Goal: Transaction & Acquisition: Purchase product/service

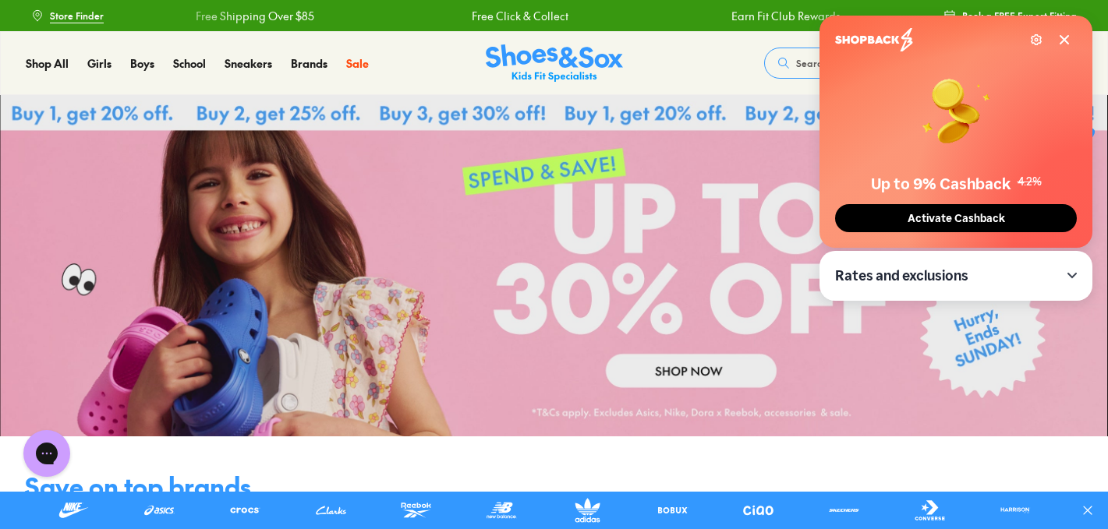
click at [975, 208] on button "Activate Cashback" at bounding box center [956, 218] width 242 height 28
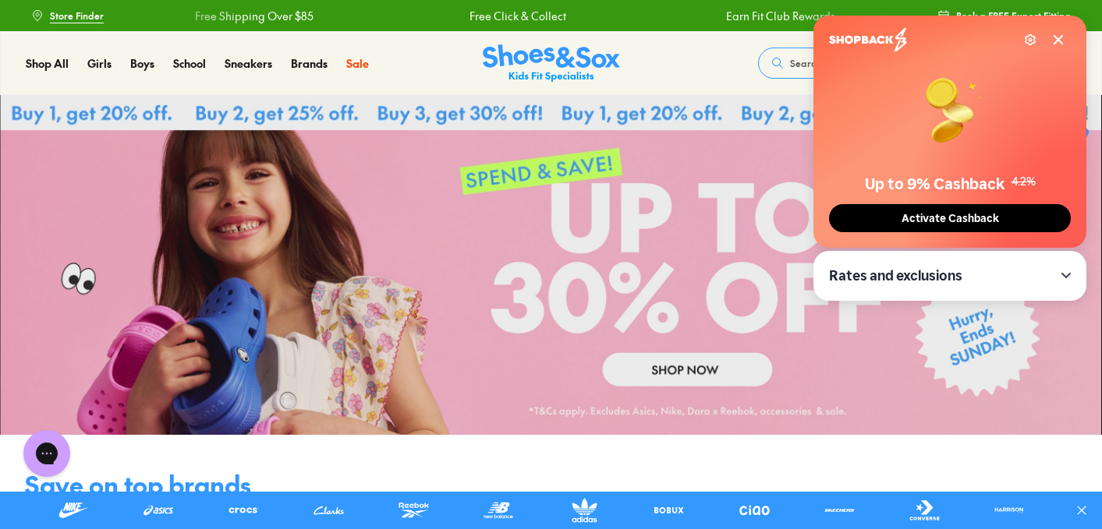
click at [951, 215] on span "Activate Cashback" at bounding box center [950, 218] width 107 height 13
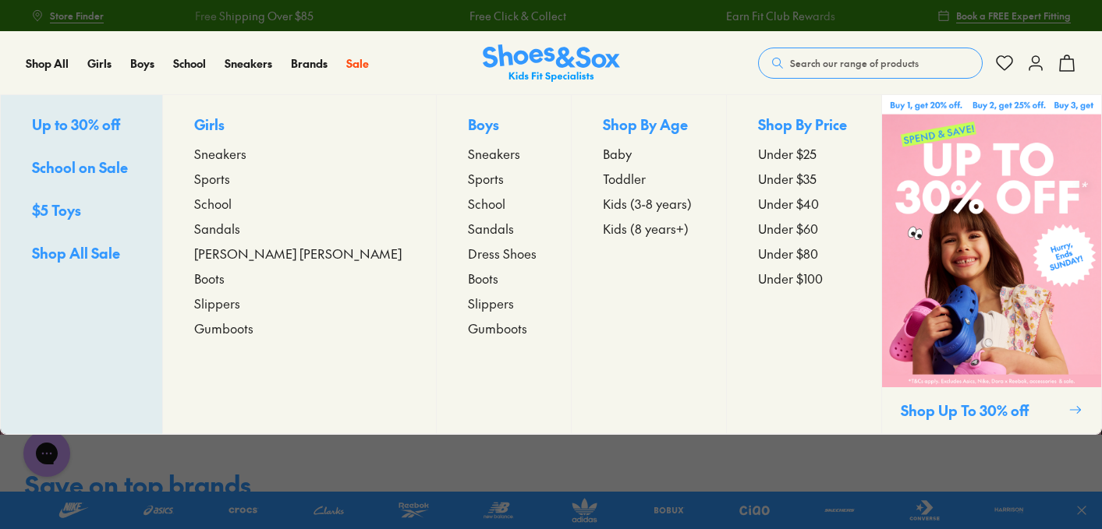
click at [468, 233] on span "Sandals" at bounding box center [491, 228] width 46 height 19
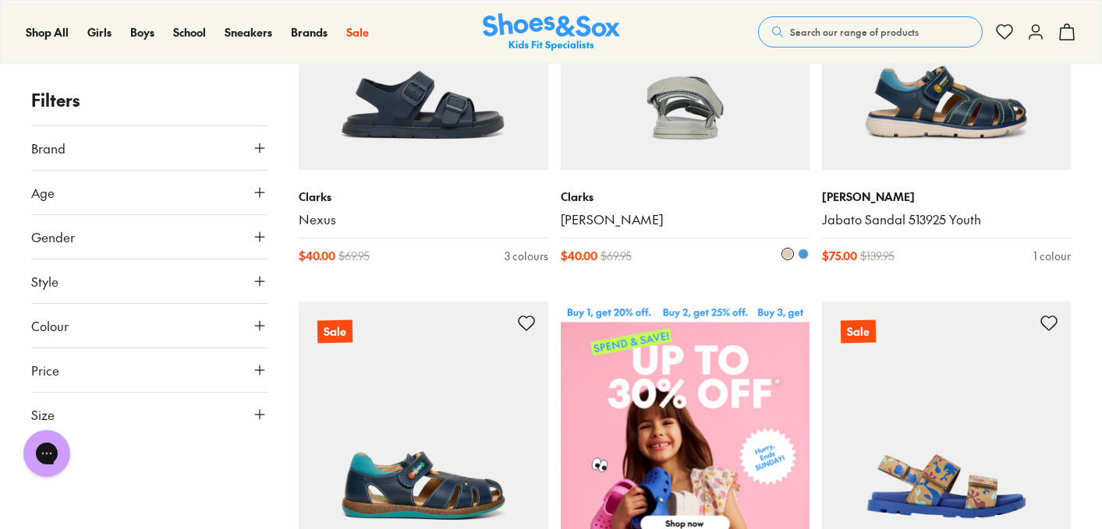
scroll to position [393, 0]
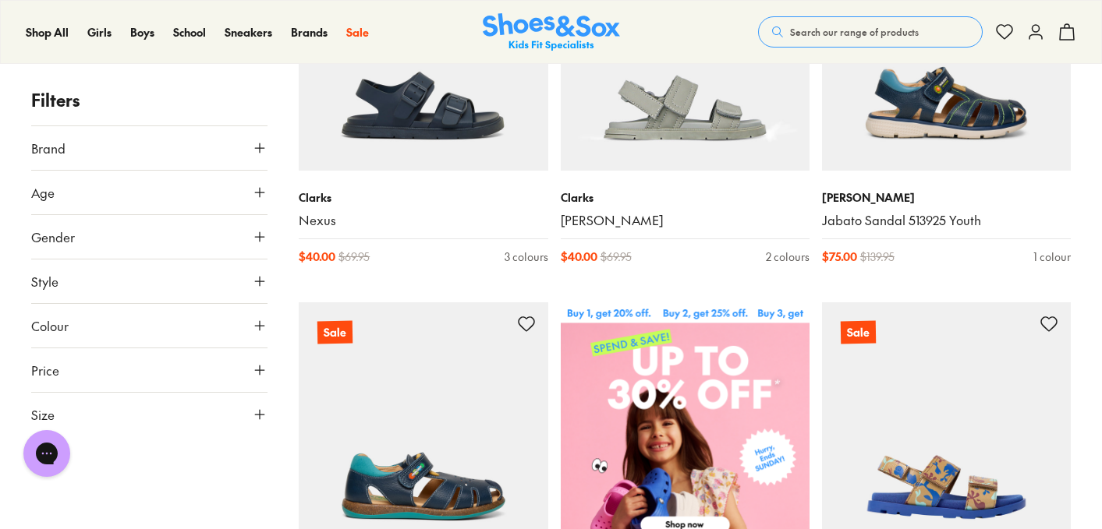
click at [259, 154] on icon at bounding box center [260, 148] width 16 height 16
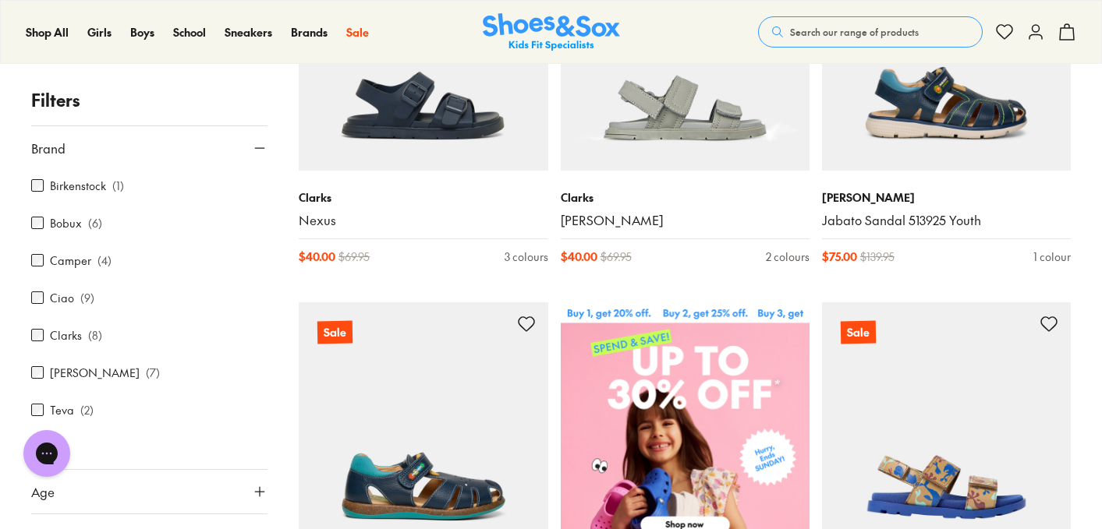
scroll to position [6, 0]
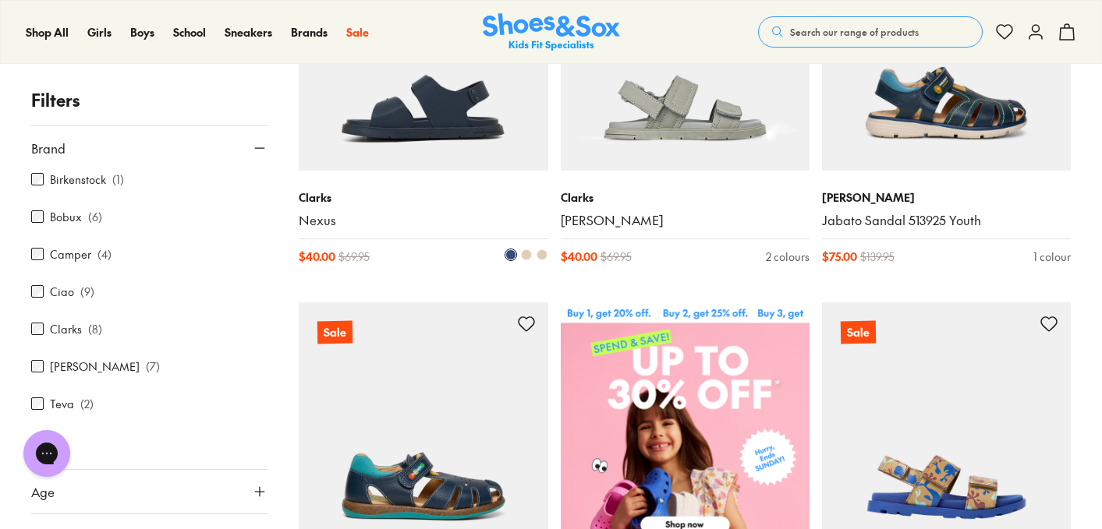
click at [420, 283] on div "Clarks Nexus $ 40.00 $ 69.95 3 colours" at bounding box center [423, 227] width 249 height 113
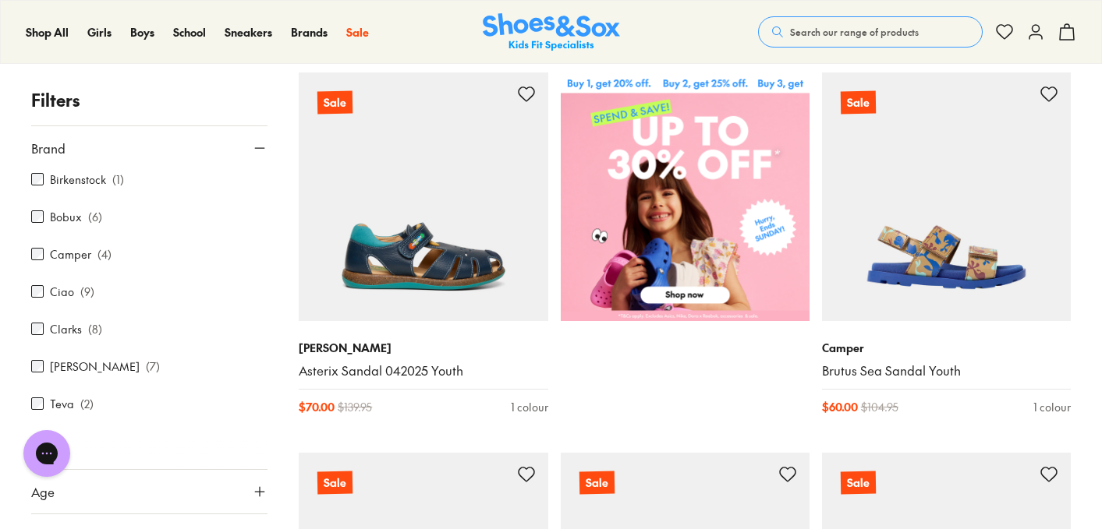
scroll to position [638, 0]
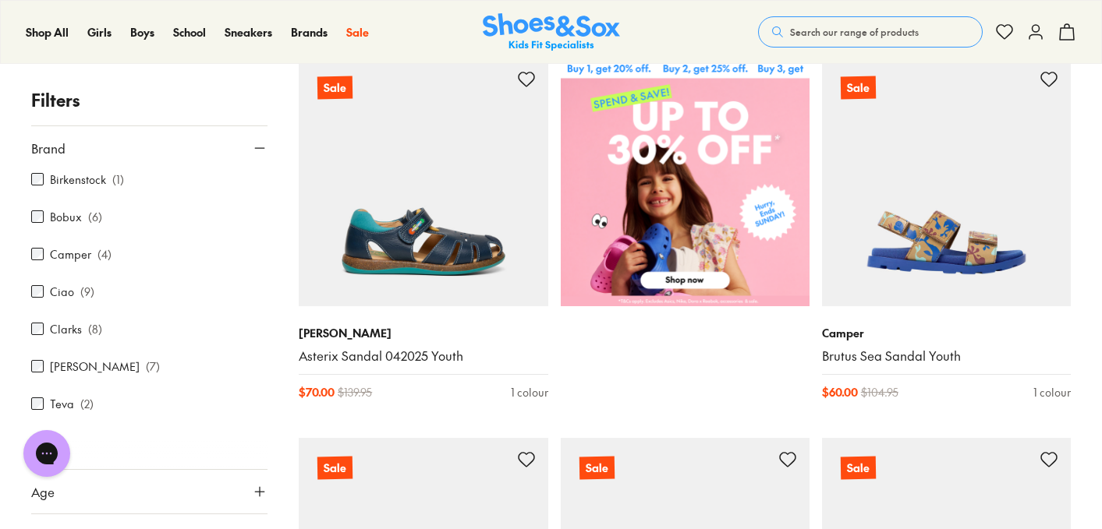
click at [76, 331] on label "Clarks" at bounding box center [66, 329] width 32 height 16
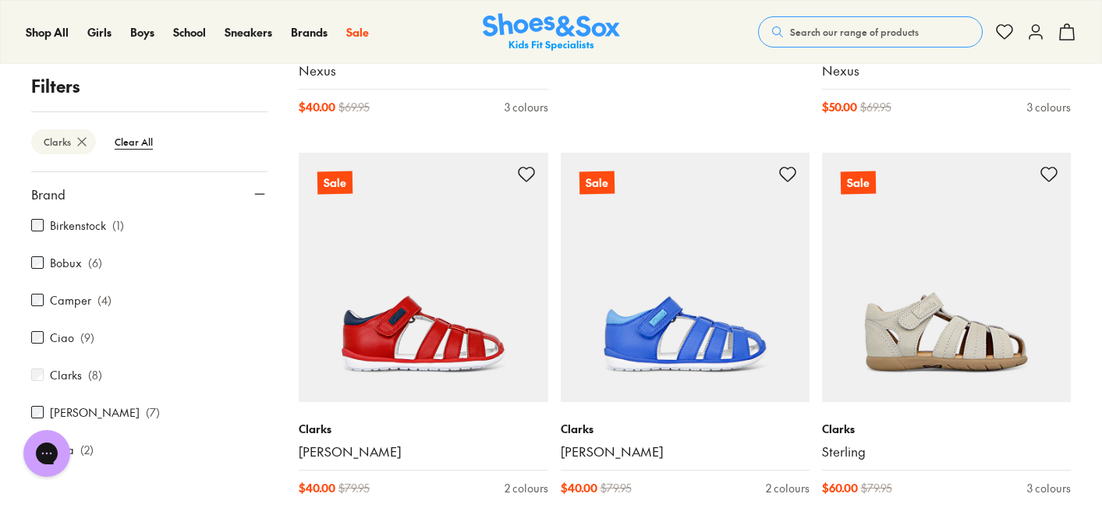
scroll to position [1024, 0]
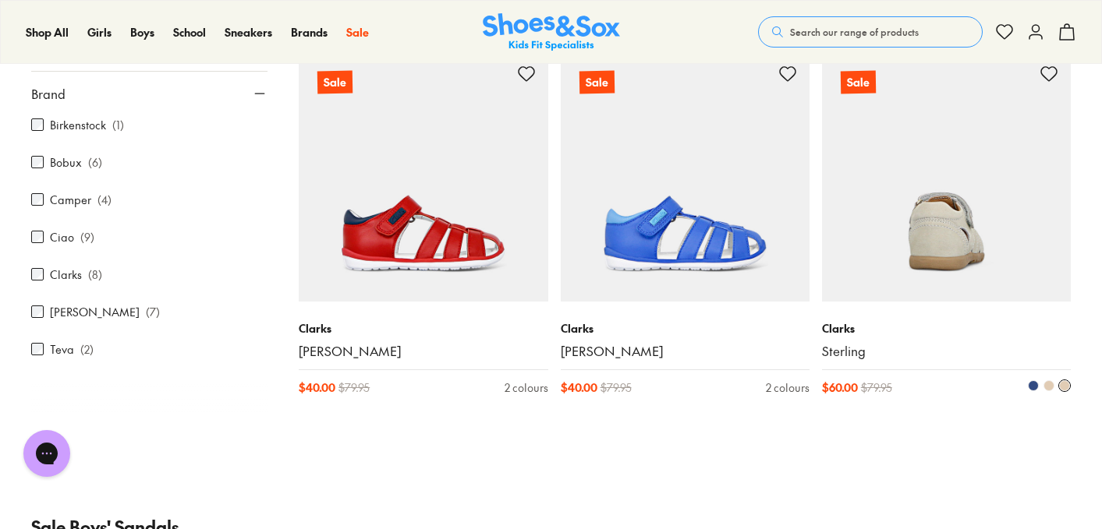
click at [1029, 387] on span at bounding box center [1033, 386] width 11 height 11
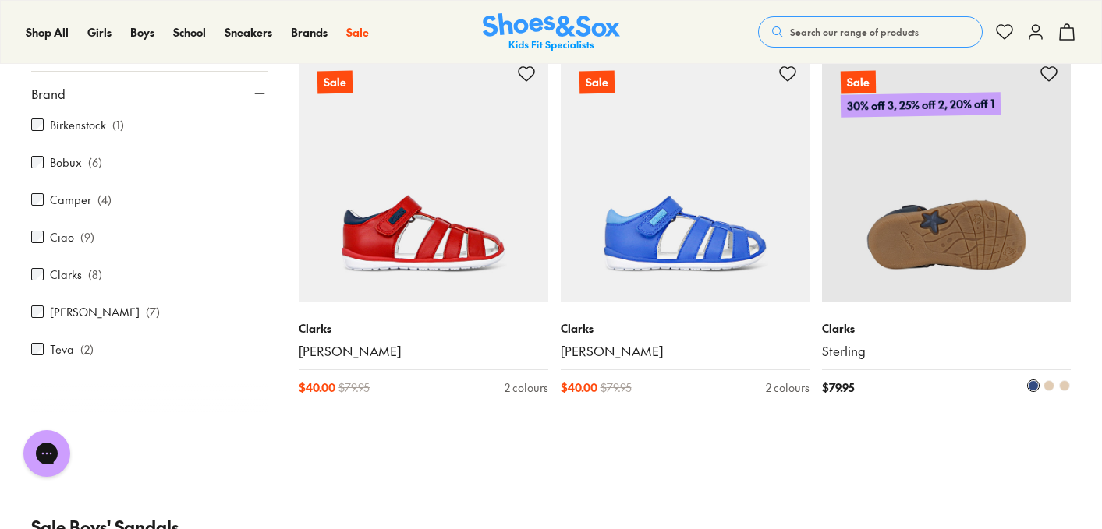
click at [991, 196] on img at bounding box center [946, 176] width 249 height 249
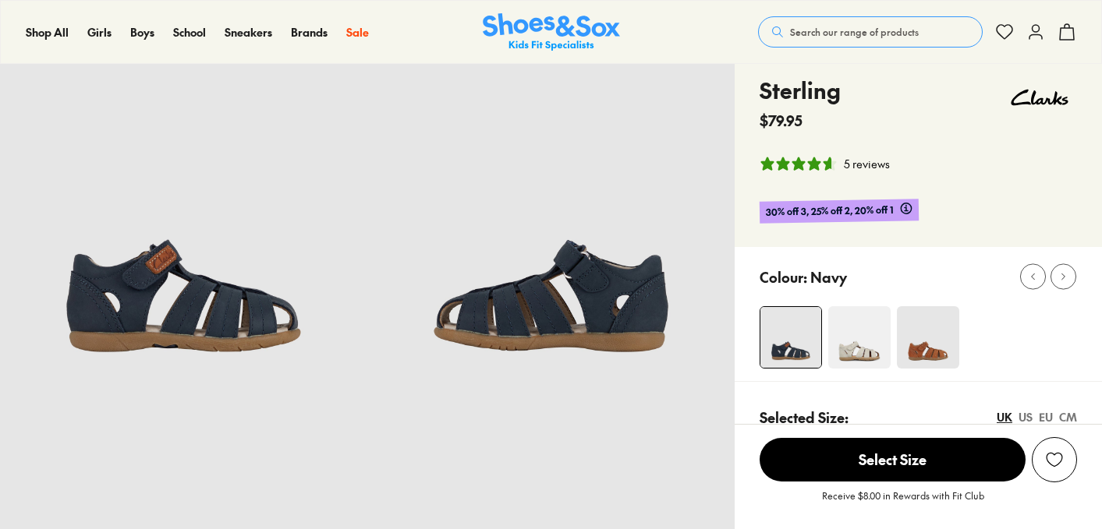
scroll to position [76, 0]
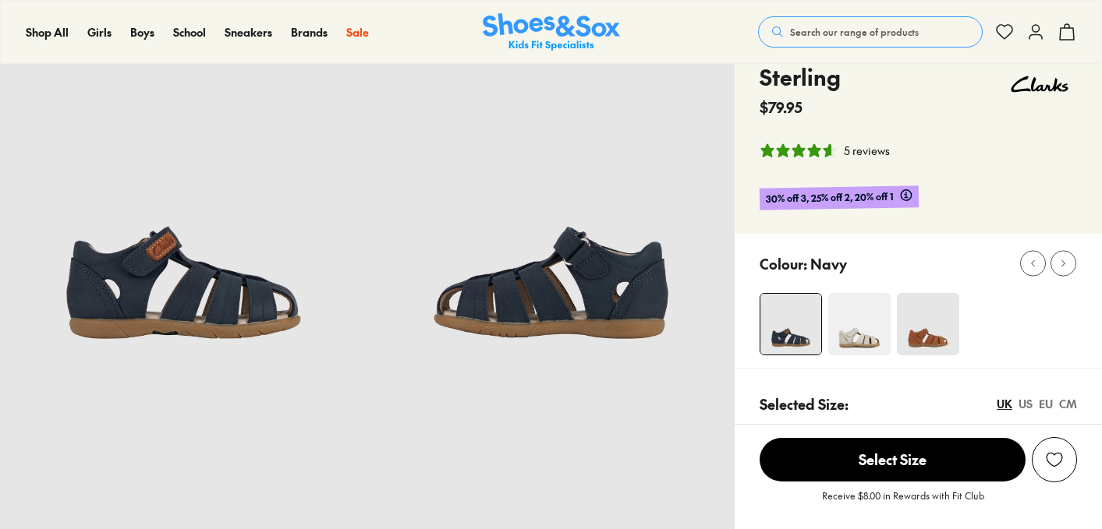
select select "*"
click at [851, 316] on img at bounding box center [859, 324] width 62 height 62
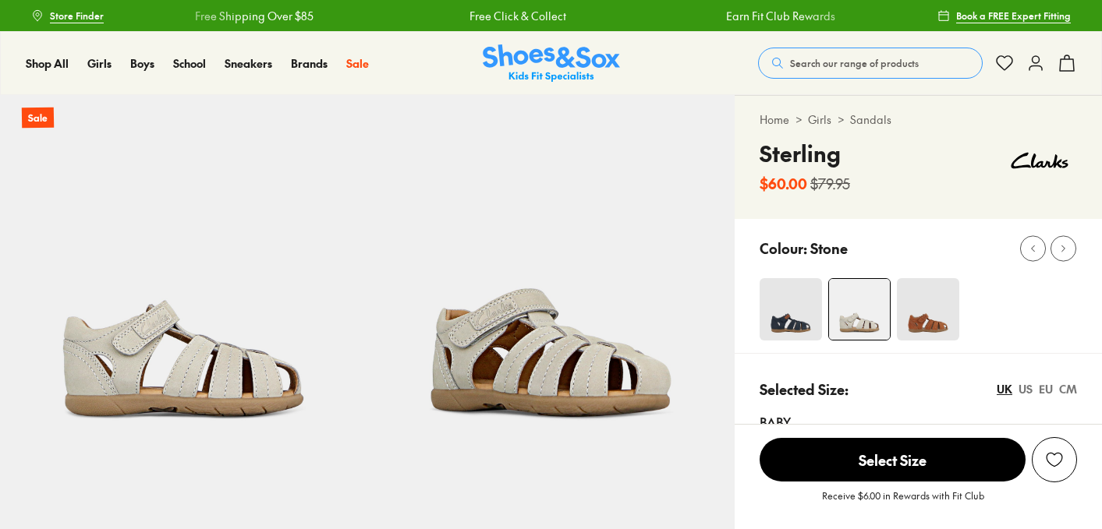
select select "*"
click at [790, 314] on img at bounding box center [790, 309] width 62 height 62
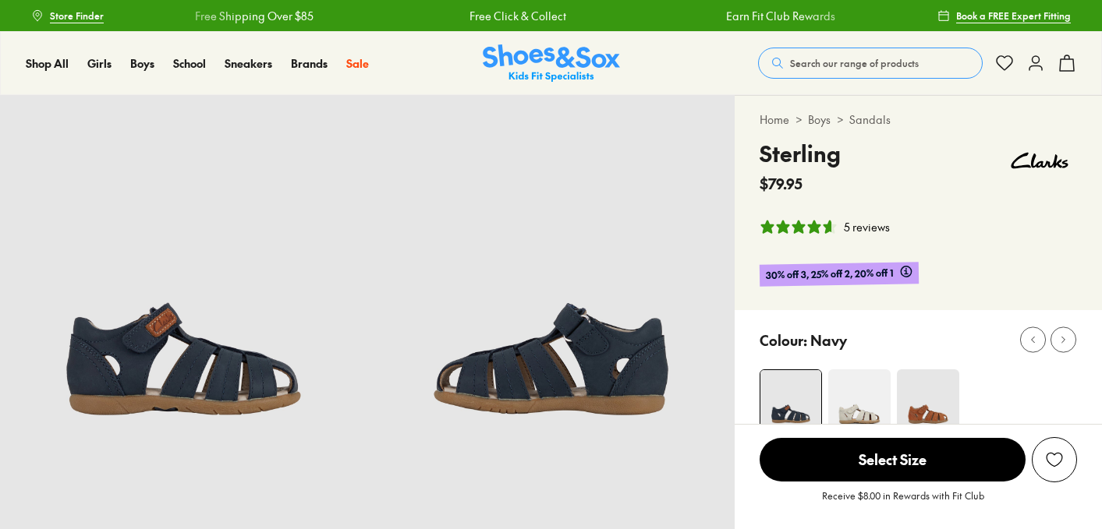
select select "*"
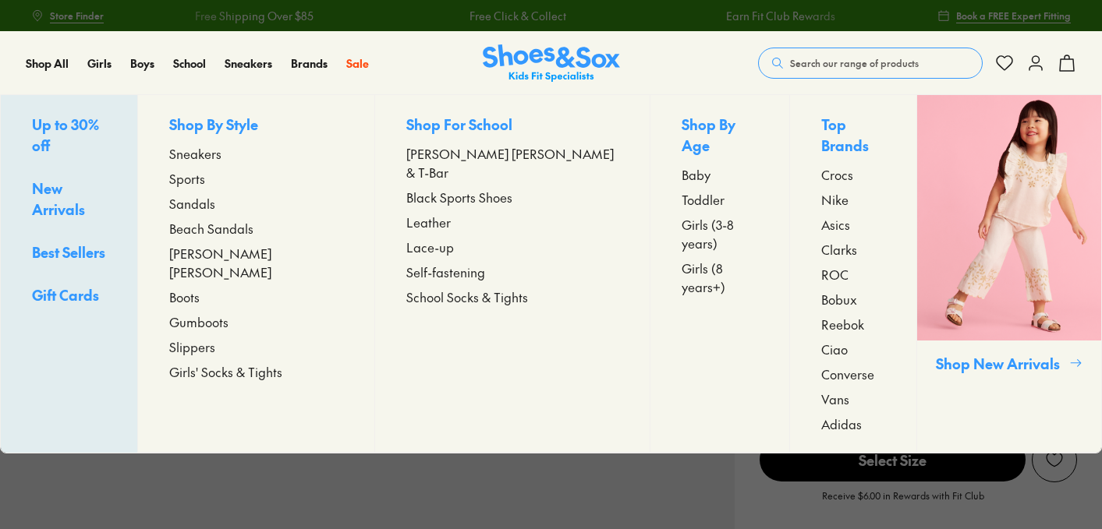
select select "*"
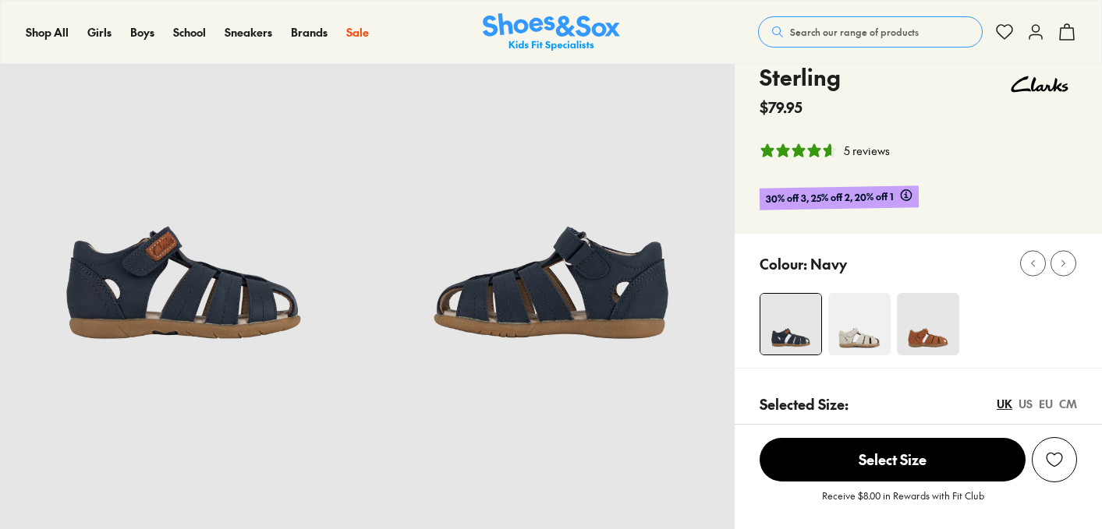
select select "*"
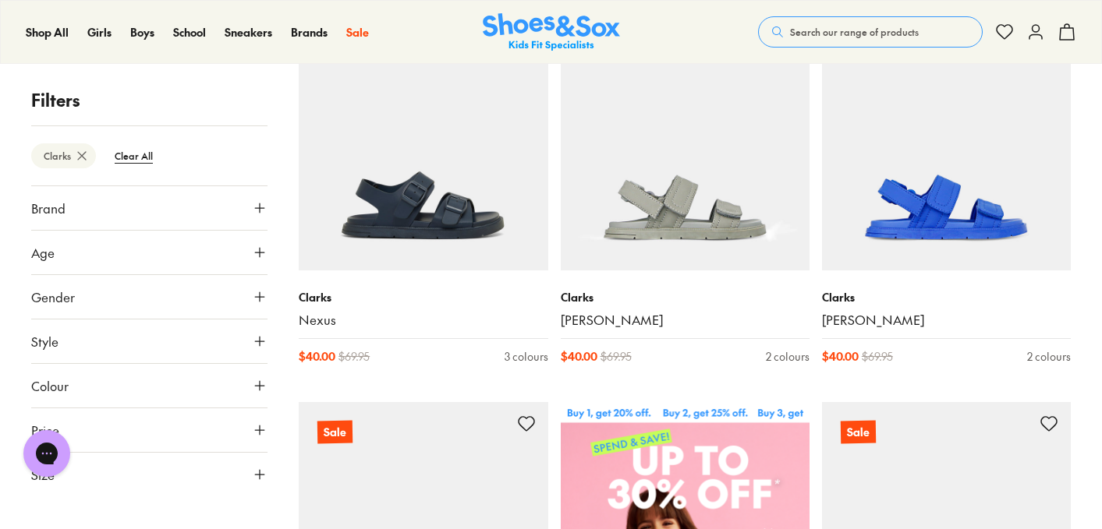
scroll to position [265, 0]
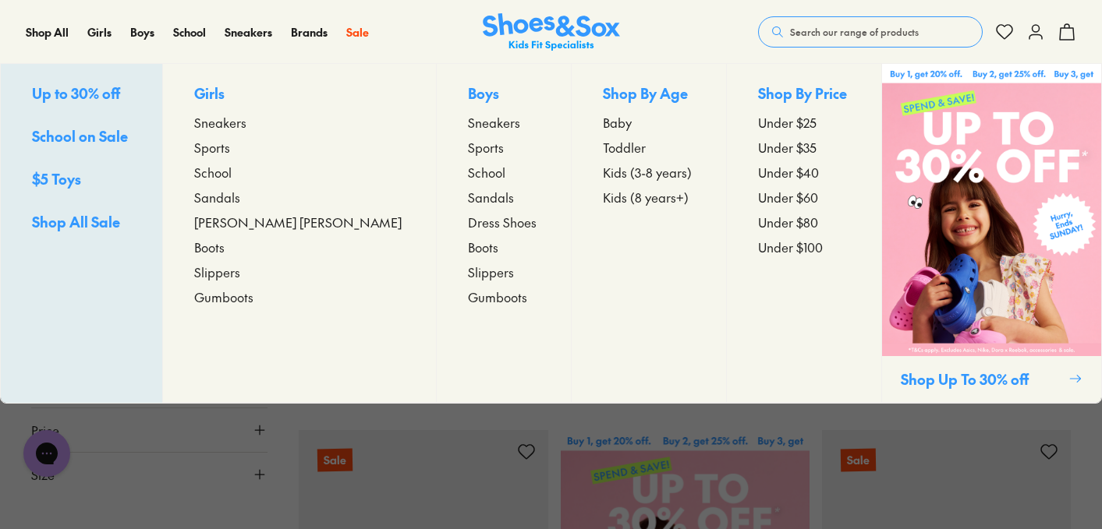
click at [240, 197] on span "Sandals" at bounding box center [217, 197] width 46 height 19
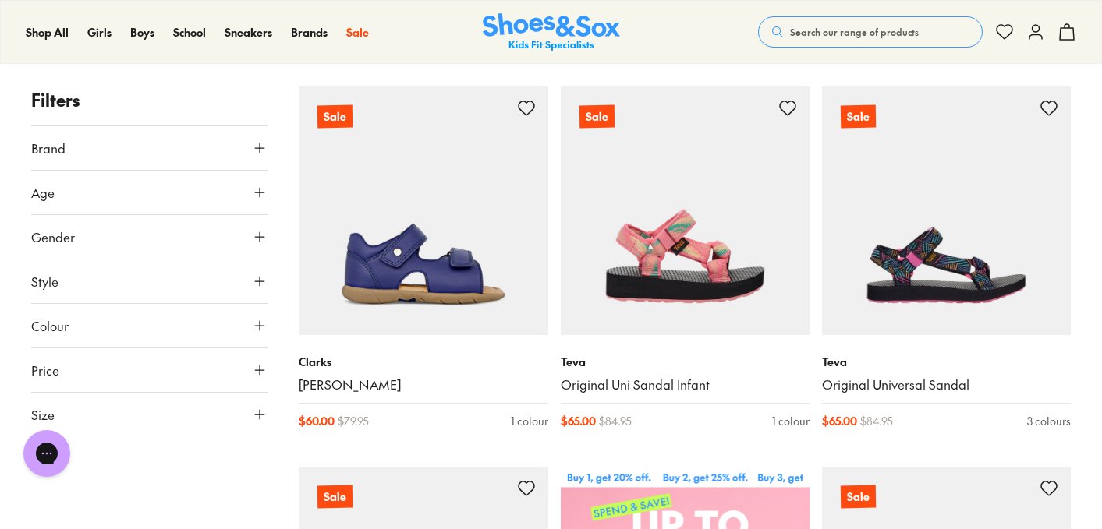
scroll to position [234, 0]
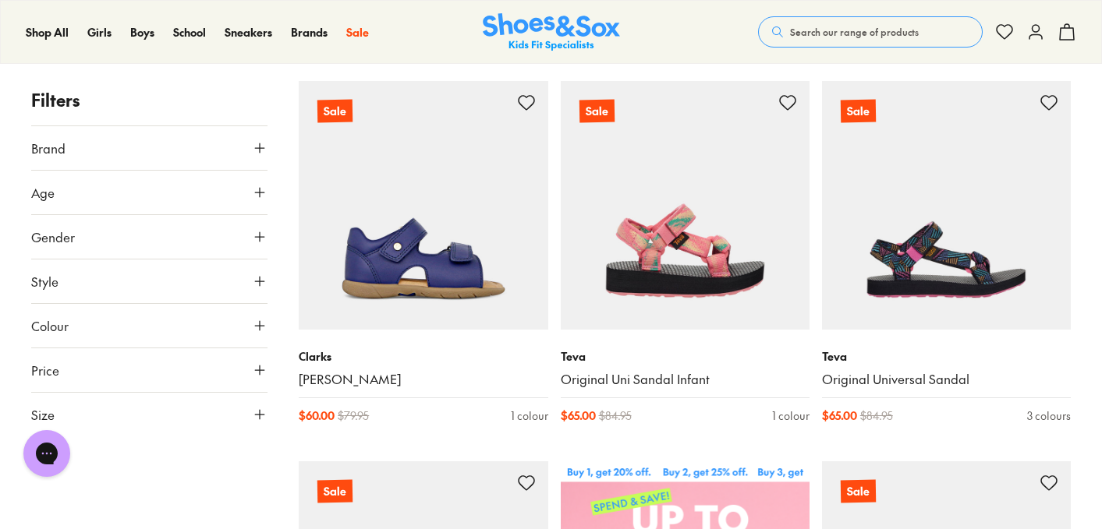
click at [267, 154] on icon at bounding box center [260, 148] width 16 height 16
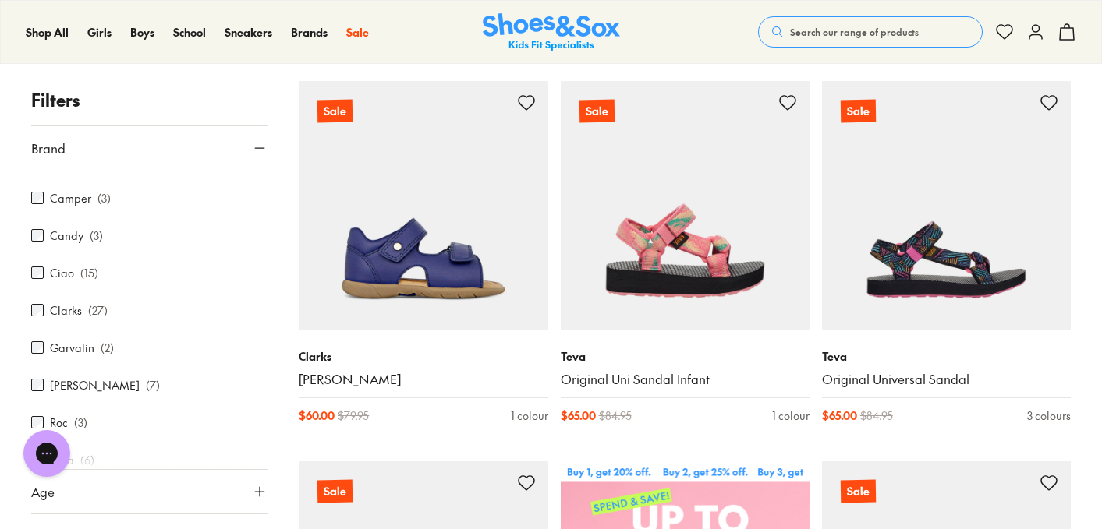
scroll to position [90, 0]
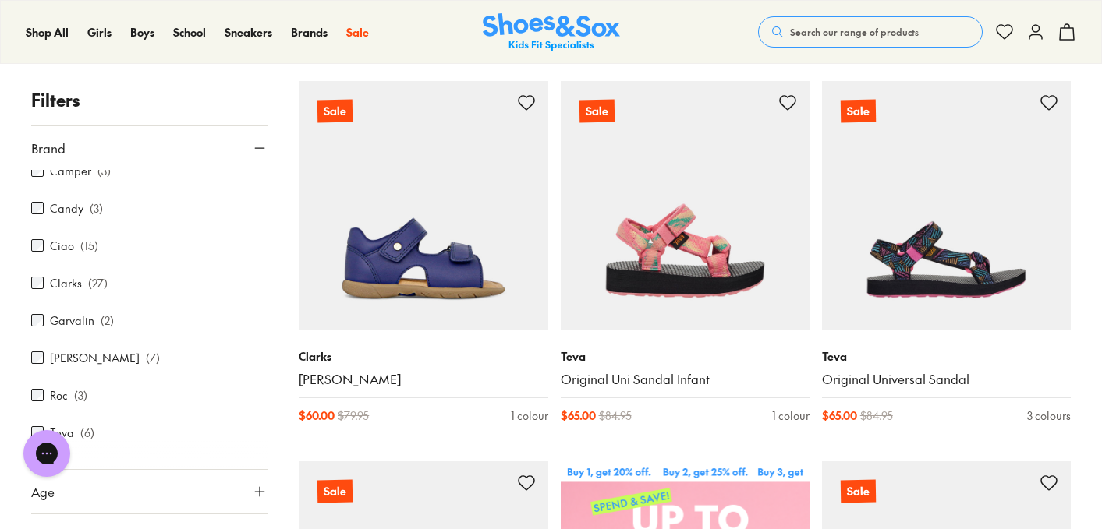
click at [71, 279] on label "Clarks" at bounding box center [66, 283] width 32 height 16
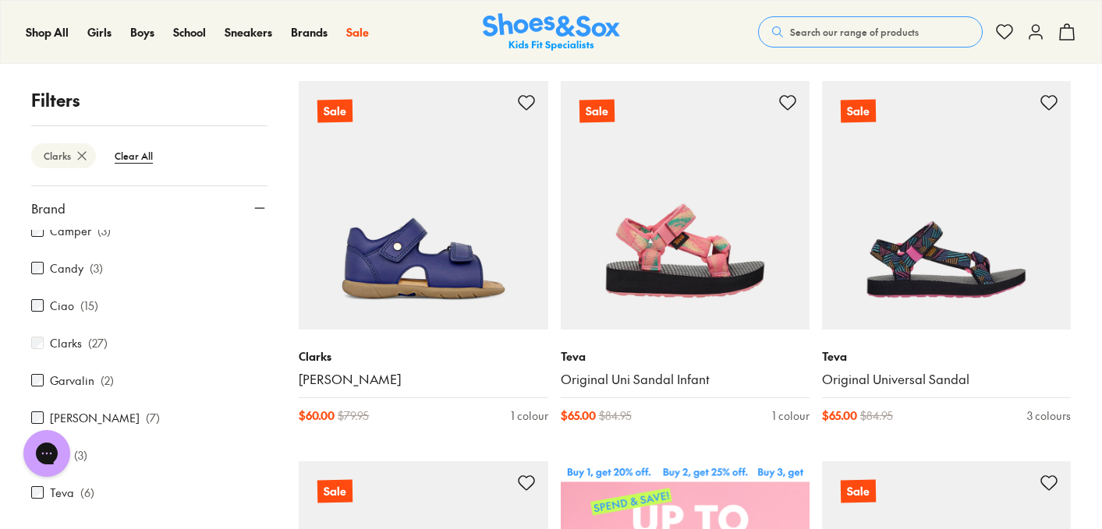
scroll to position [28, 0]
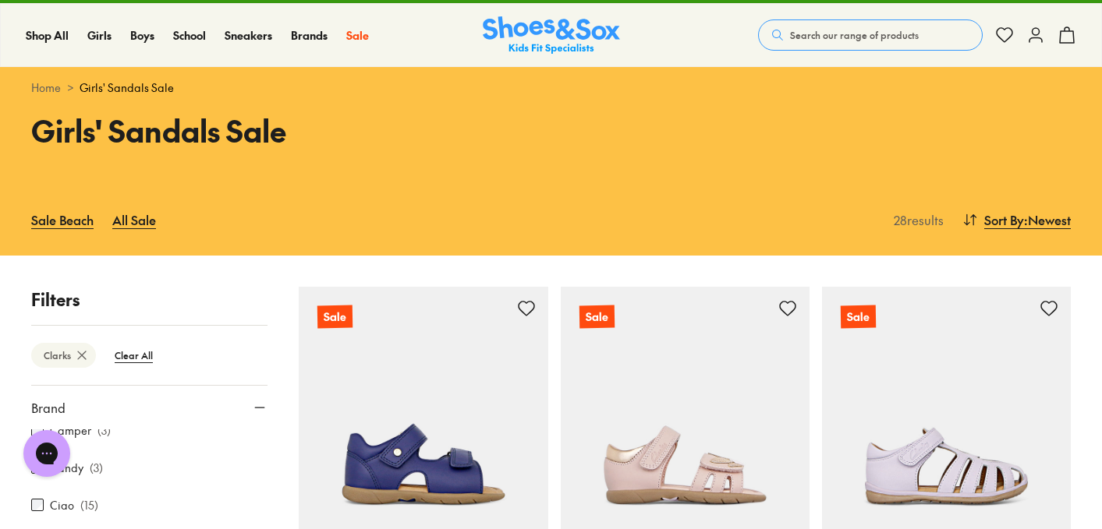
click at [571, 236] on div "Sale Beach All Sale" at bounding box center [459, 220] width 856 height 34
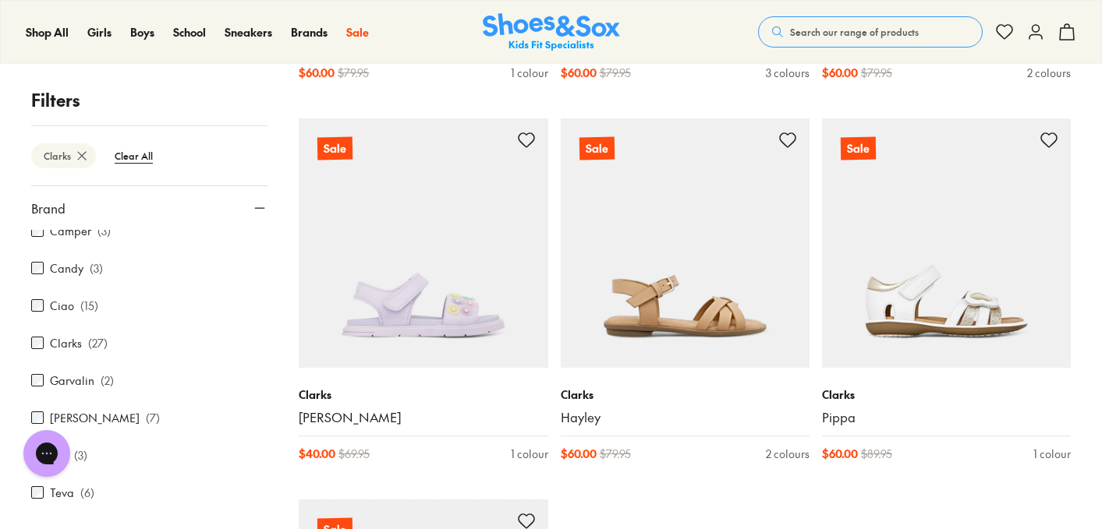
scroll to position [3243, 0]
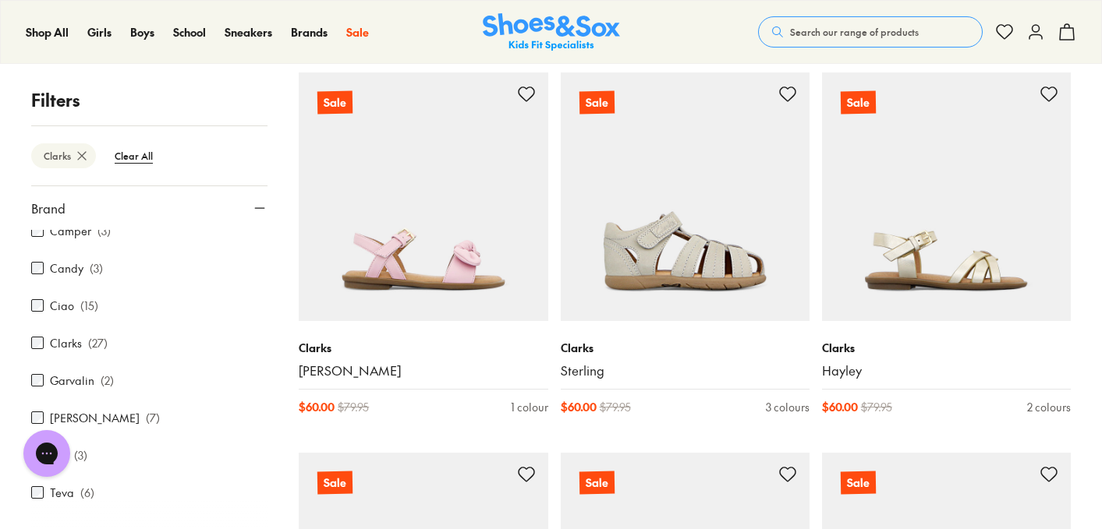
scroll to position [2908, 0]
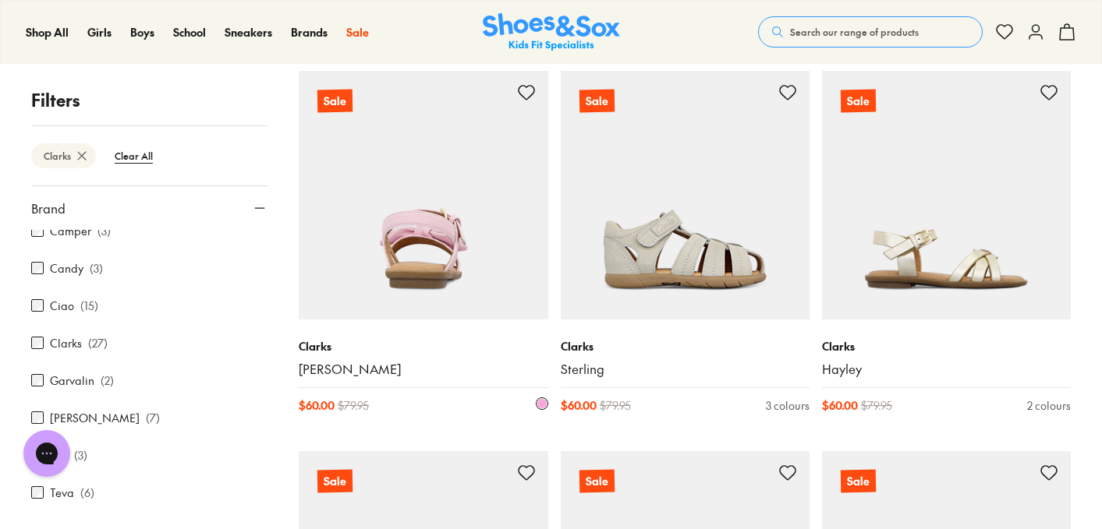
click at [547, 427] on div "Clarks Harriet $ 60.00 $ 79.95 1 colour" at bounding box center [423, 376] width 249 height 113
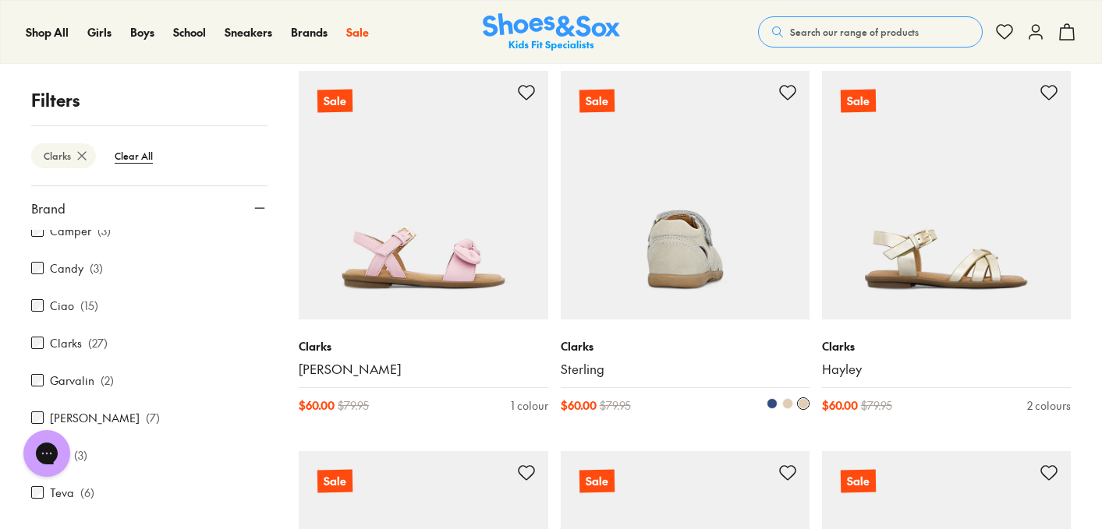
click at [566, 427] on div "Clarks Sterling $ 60.00 $ 79.95 3 colours" at bounding box center [685, 376] width 249 height 113
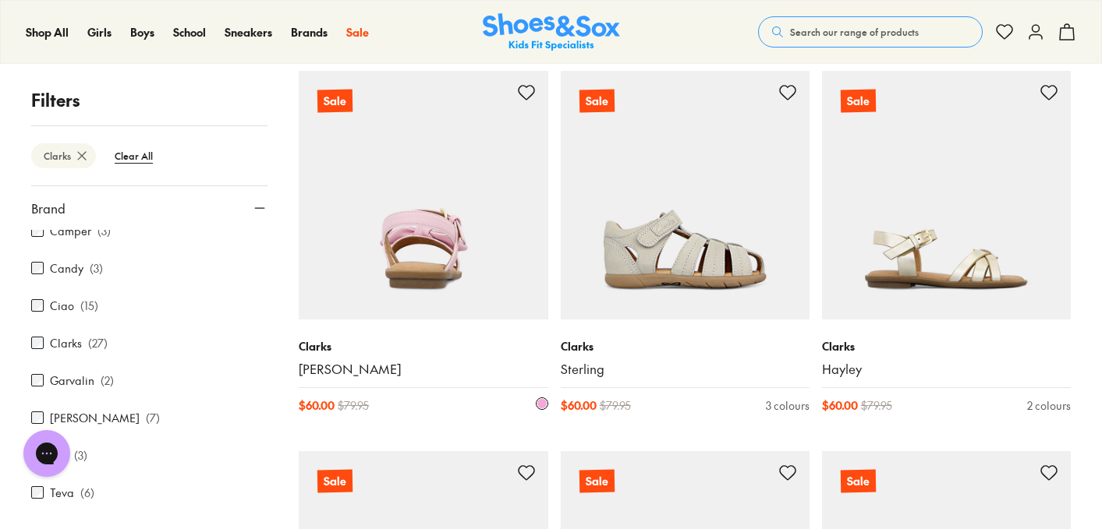
click at [543, 427] on div "Clarks Harriet $ 60.00 $ 79.95 1 colour" at bounding box center [423, 376] width 249 height 113
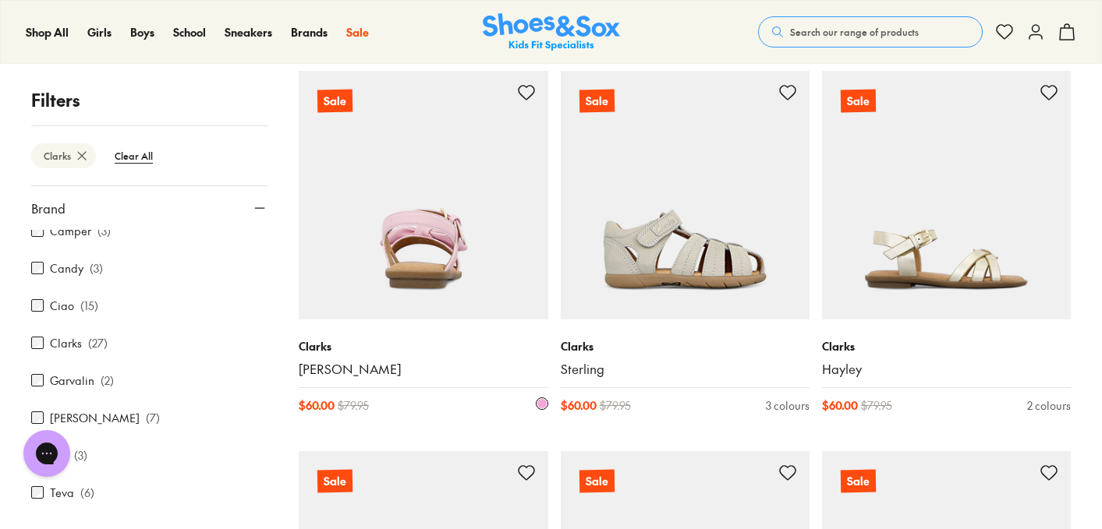
click at [530, 430] on div "Clarks Harriet $ 60.00 $ 79.95 1 colour" at bounding box center [423, 376] width 249 height 113
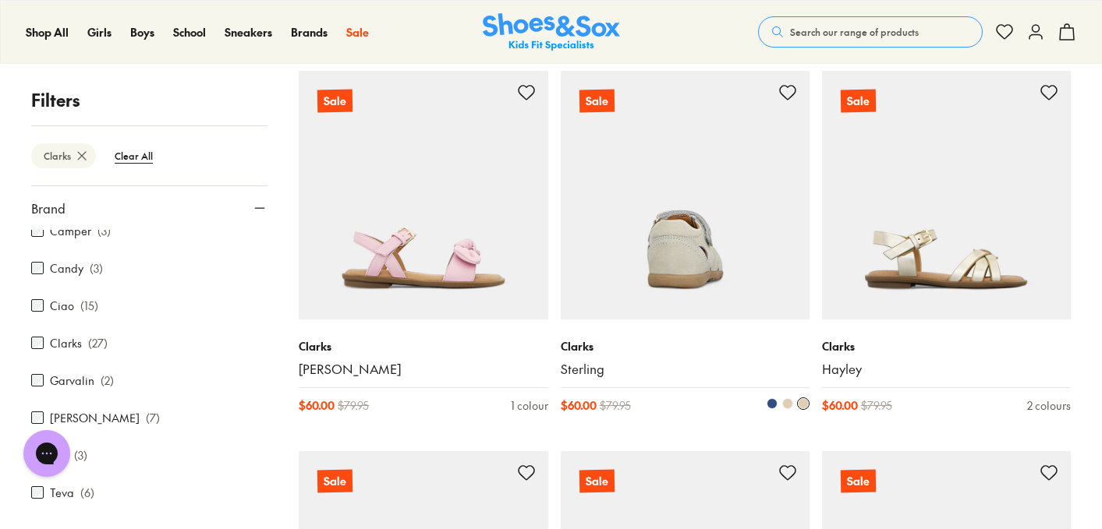
click at [583, 430] on div "Clarks Sterling $ 60.00 $ 79.95 3 colours" at bounding box center [685, 376] width 249 height 113
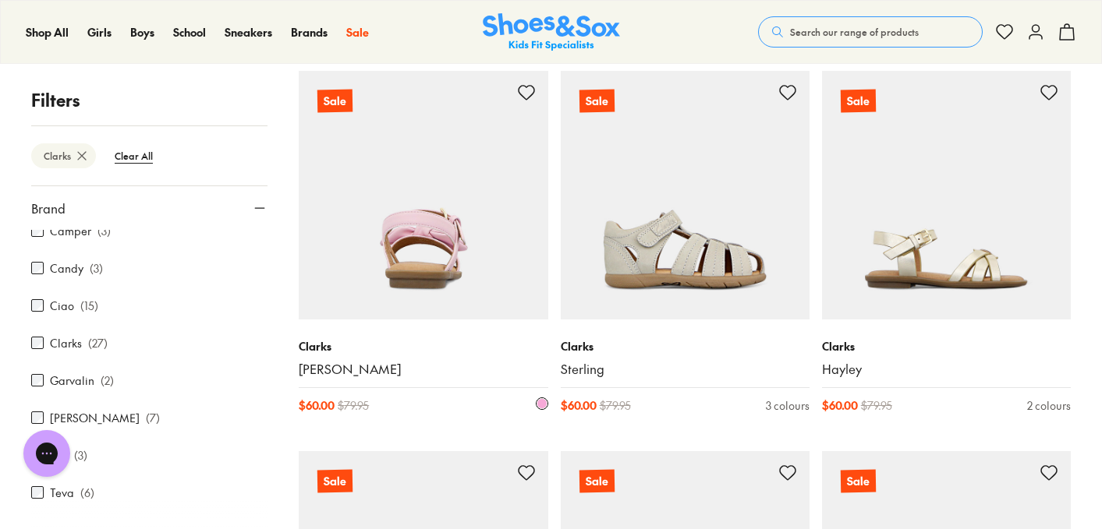
click at [520, 430] on div "Clarks Harriet $ 60.00 $ 79.95 1 colour" at bounding box center [423, 376] width 249 height 113
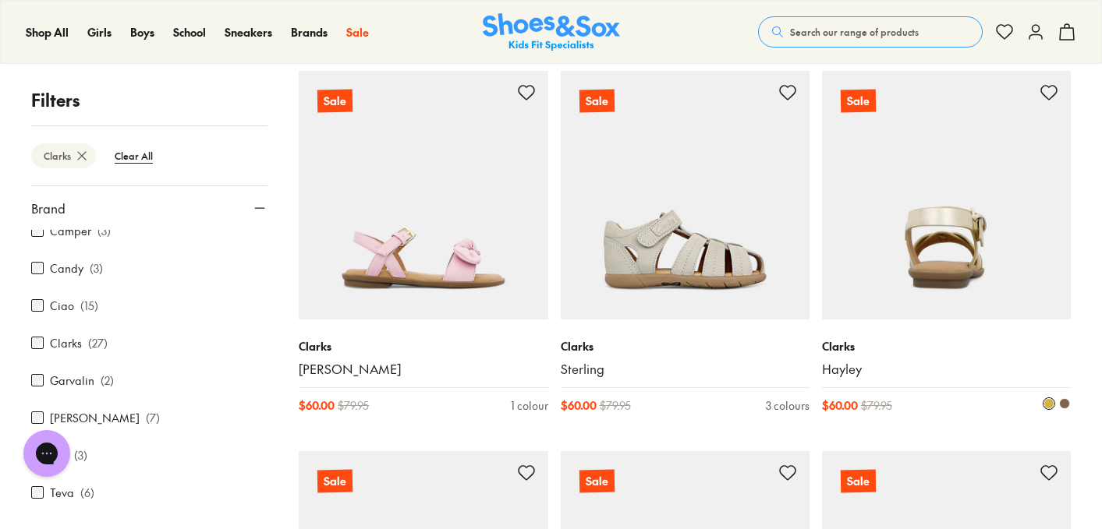
click at [837, 427] on div "Clarks Hayley $ 60.00 $ 79.95 2 colours" at bounding box center [946, 376] width 249 height 113
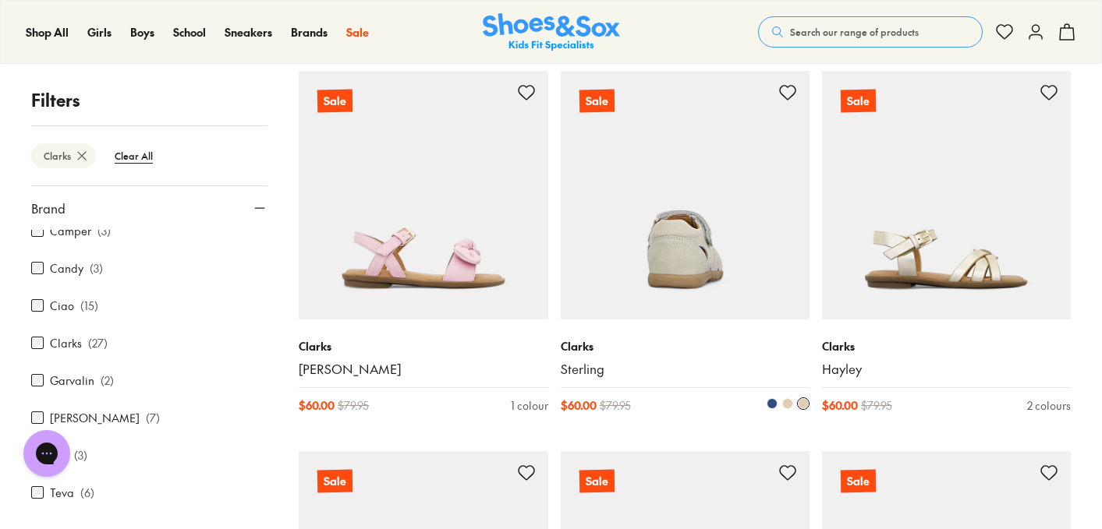
click at [778, 426] on div "Clarks Sterling $ 60.00 $ 79.95 3 colours" at bounding box center [685, 376] width 249 height 113
click at [781, 426] on div "Clarks Sterling $ 60.00 $ 79.95 3 colours" at bounding box center [685, 376] width 249 height 113
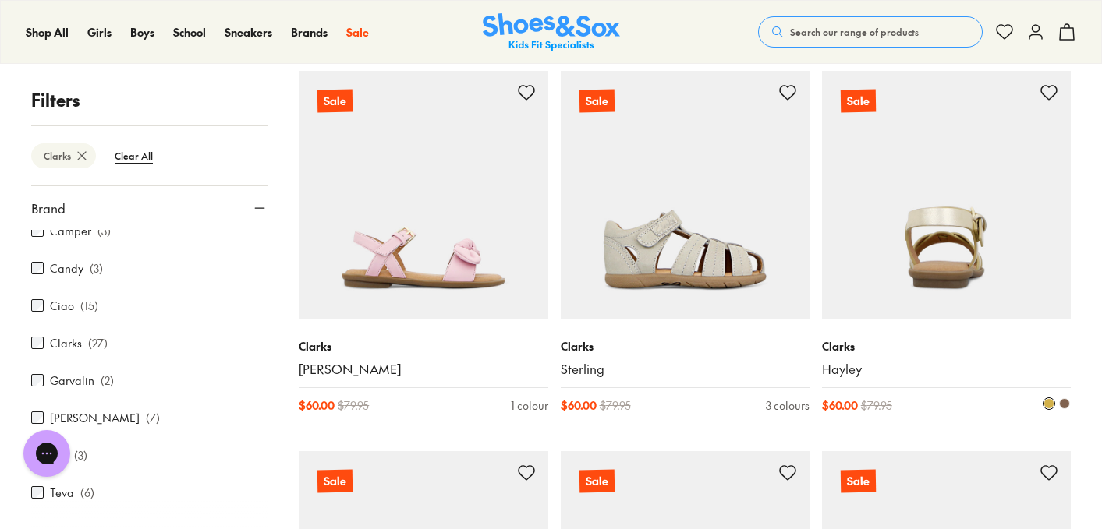
click at [822, 428] on div "Clarks Hayley $ 60.00 $ 79.95 2 colours" at bounding box center [946, 376] width 249 height 113
click at [840, 428] on div "Clarks Hayley $ 60.00 $ 79.95 2 colours" at bounding box center [946, 376] width 249 height 113
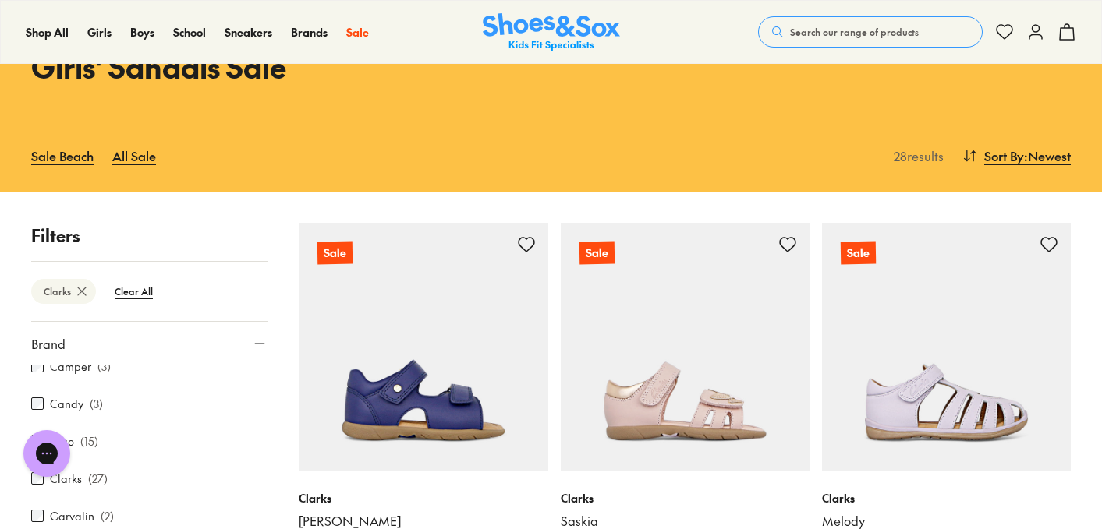
scroll to position [68, 0]
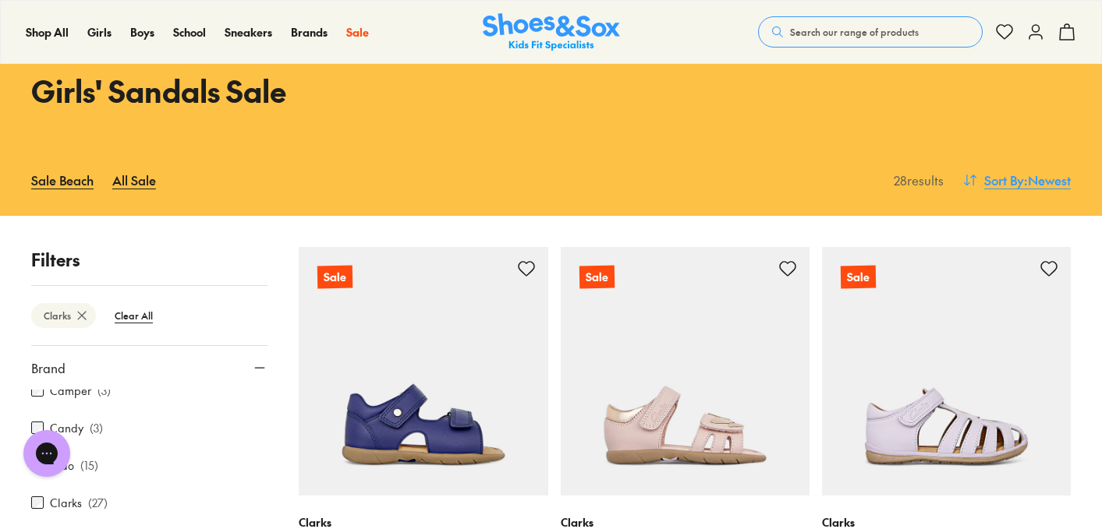
click at [1068, 182] on span ": Newest" at bounding box center [1047, 180] width 47 height 19
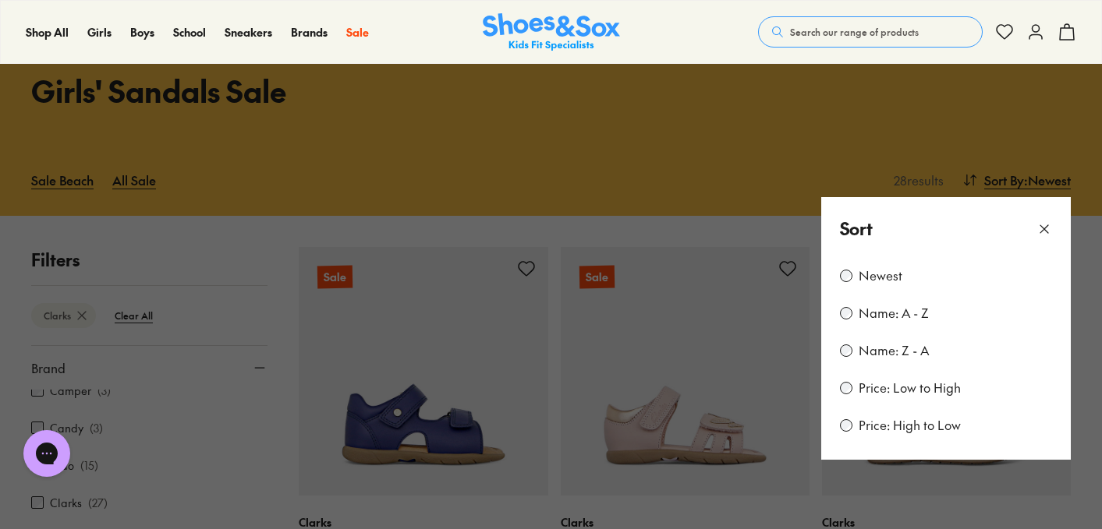
click at [920, 389] on label "Price: Low to High" at bounding box center [910, 388] width 102 height 17
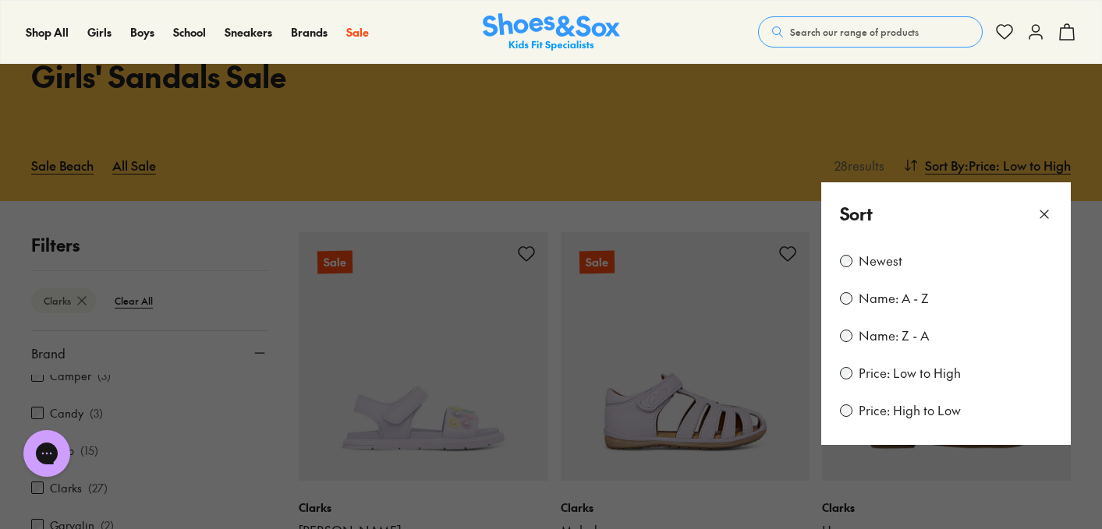
click at [718, 159] on button at bounding box center [551, 264] width 1102 height 529
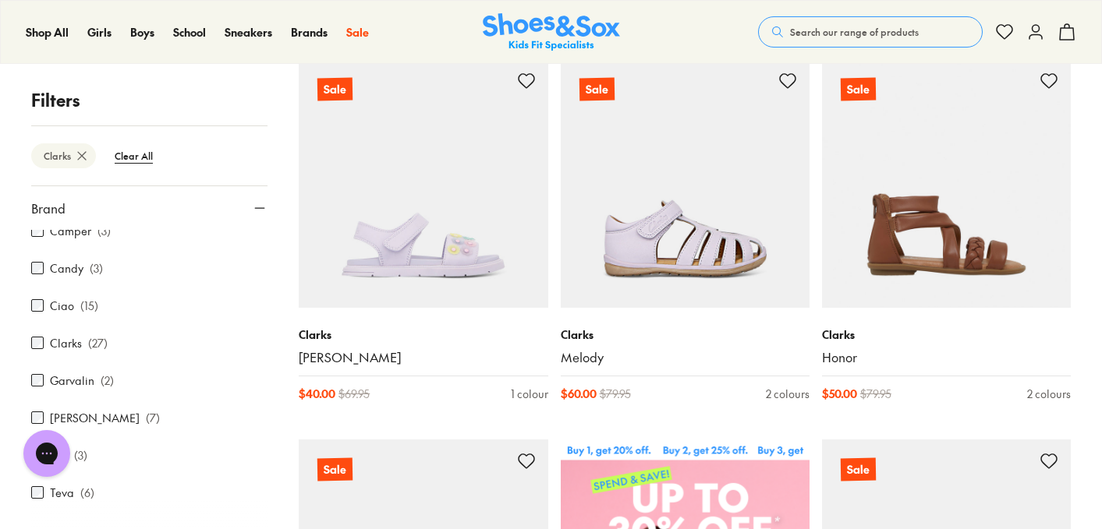
scroll to position [257, 0]
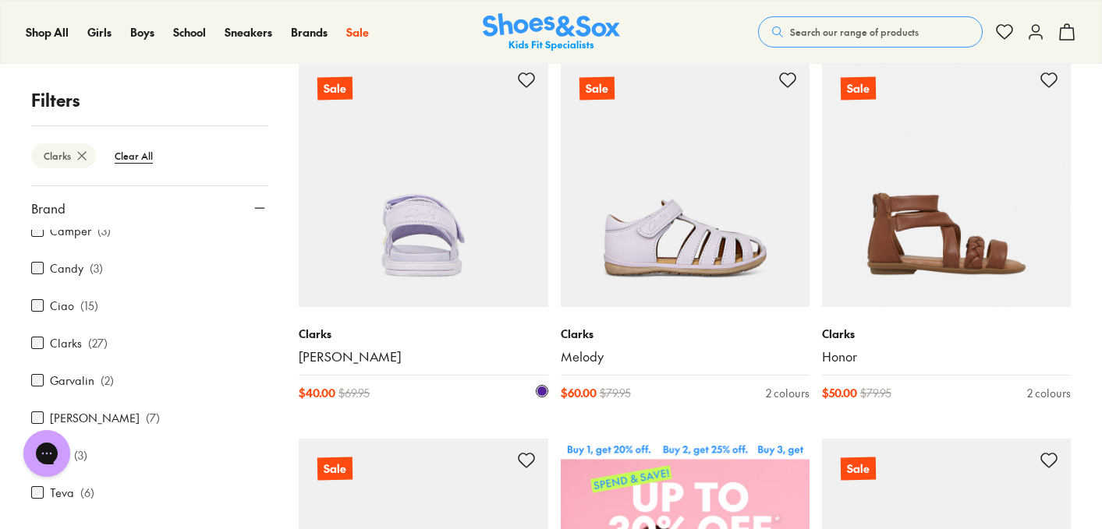
click at [473, 256] on img at bounding box center [423, 182] width 249 height 249
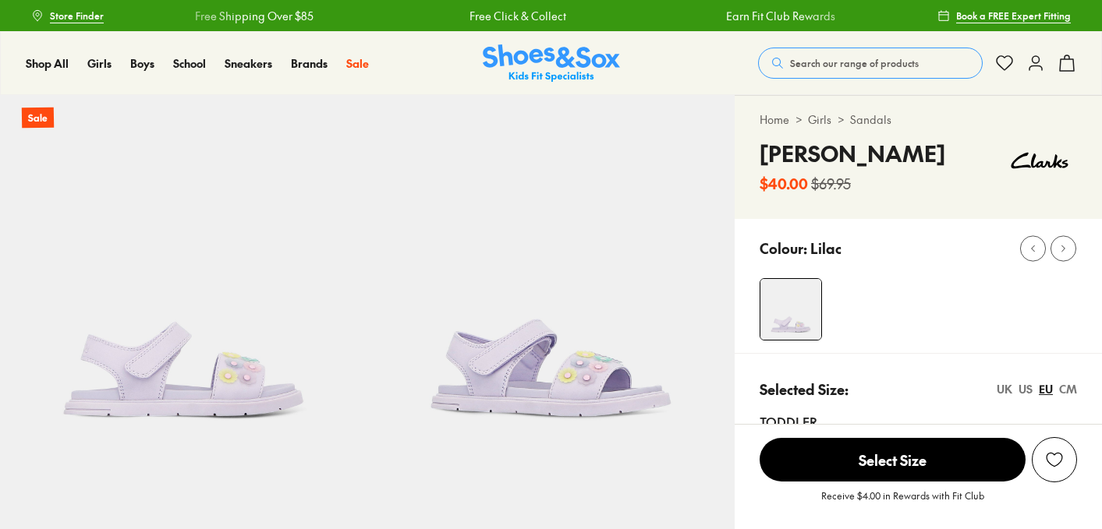
select select "*"
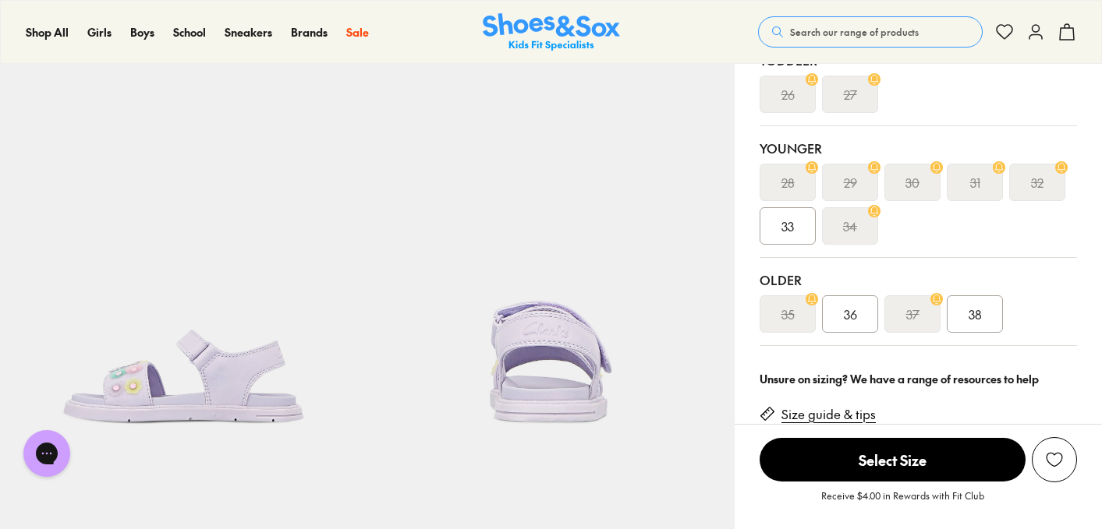
scroll to position [361, 0]
